Goal: Information Seeking & Learning: Check status

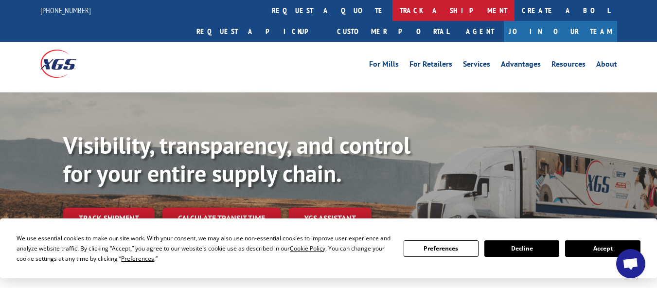
click at [393, 11] on link "track a shipment" at bounding box center [454, 10] width 122 height 21
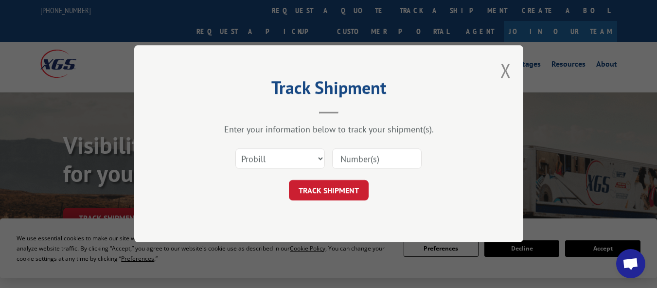
click at [386, 159] on input at bounding box center [377, 159] width 90 height 20
paste input "10012025"
type input "10012025"
click at [344, 189] on button "TRACK SHIPMENT" at bounding box center [329, 190] width 80 height 20
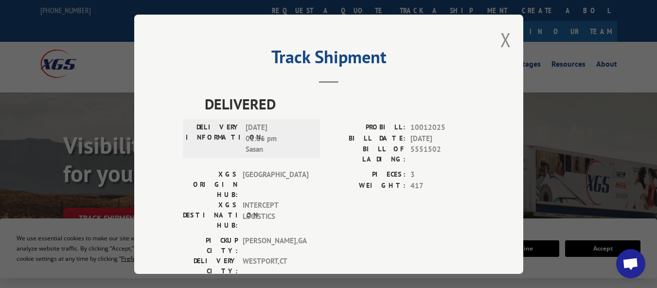
scroll to position [15, 0]
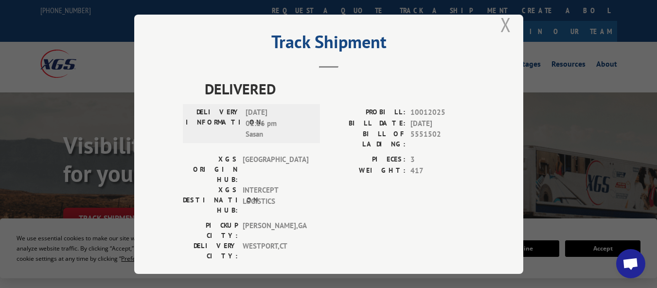
click at [503, 21] on button "Close modal" at bounding box center [506, 25] width 11 height 26
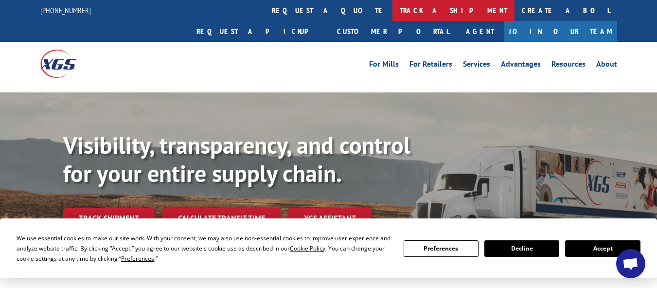
click at [393, 13] on link "track a shipment" at bounding box center [454, 10] width 122 height 21
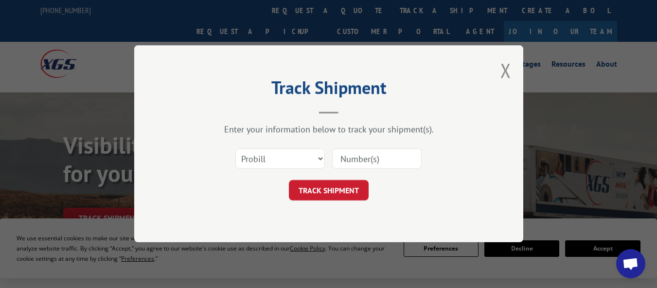
click at [380, 163] on input at bounding box center [377, 159] width 90 height 20
paste input "10012025"
type input "10012025"
click at [334, 188] on button "TRACK SHIPMENT" at bounding box center [329, 190] width 80 height 20
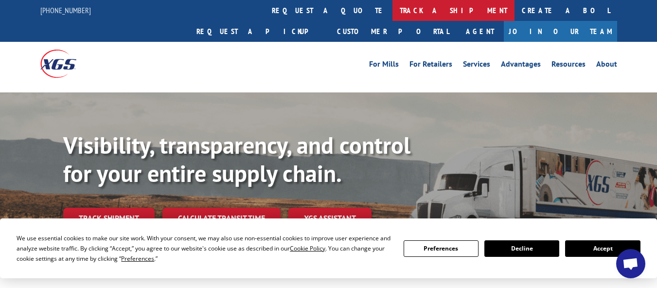
click at [393, 12] on link "track a shipment" at bounding box center [454, 10] width 122 height 21
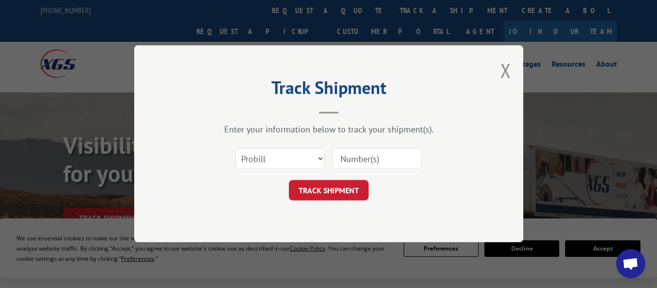
click at [380, 156] on input at bounding box center [377, 159] width 90 height 20
paste input "17668949"
type input "17668949"
click at [331, 189] on button "TRACK SHIPMENT" at bounding box center [329, 190] width 80 height 20
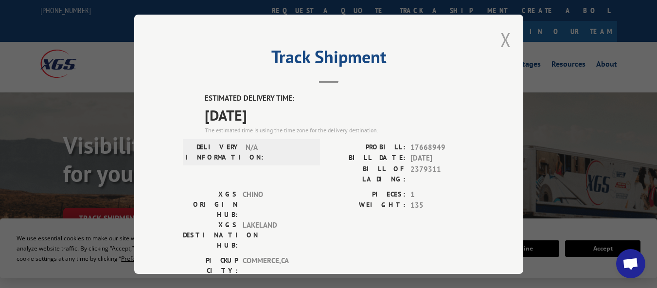
click at [502, 40] on button "Close modal" at bounding box center [506, 40] width 11 height 26
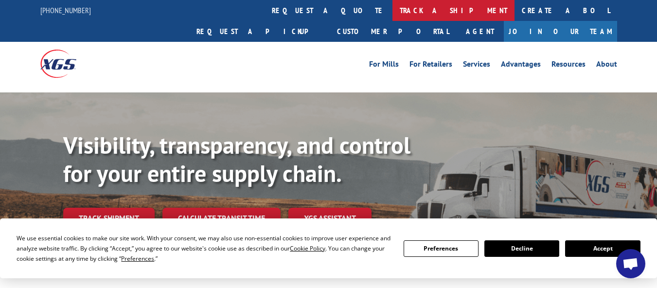
click at [393, 13] on link "track a shipment" at bounding box center [454, 10] width 122 height 21
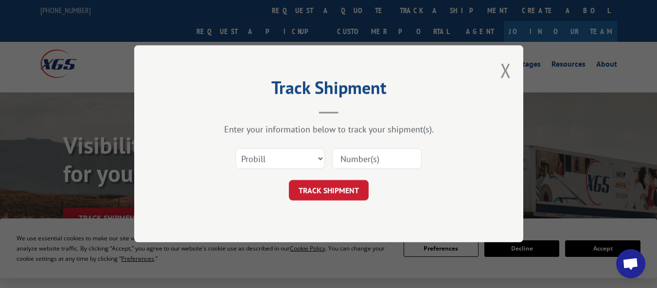
click at [380, 160] on input at bounding box center [377, 159] width 90 height 20
paste input "17674173"
type input "17674173"
click at [355, 191] on button "TRACK SHIPMENT" at bounding box center [329, 190] width 80 height 20
